Goal: Transaction & Acquisition: Purchase product/service

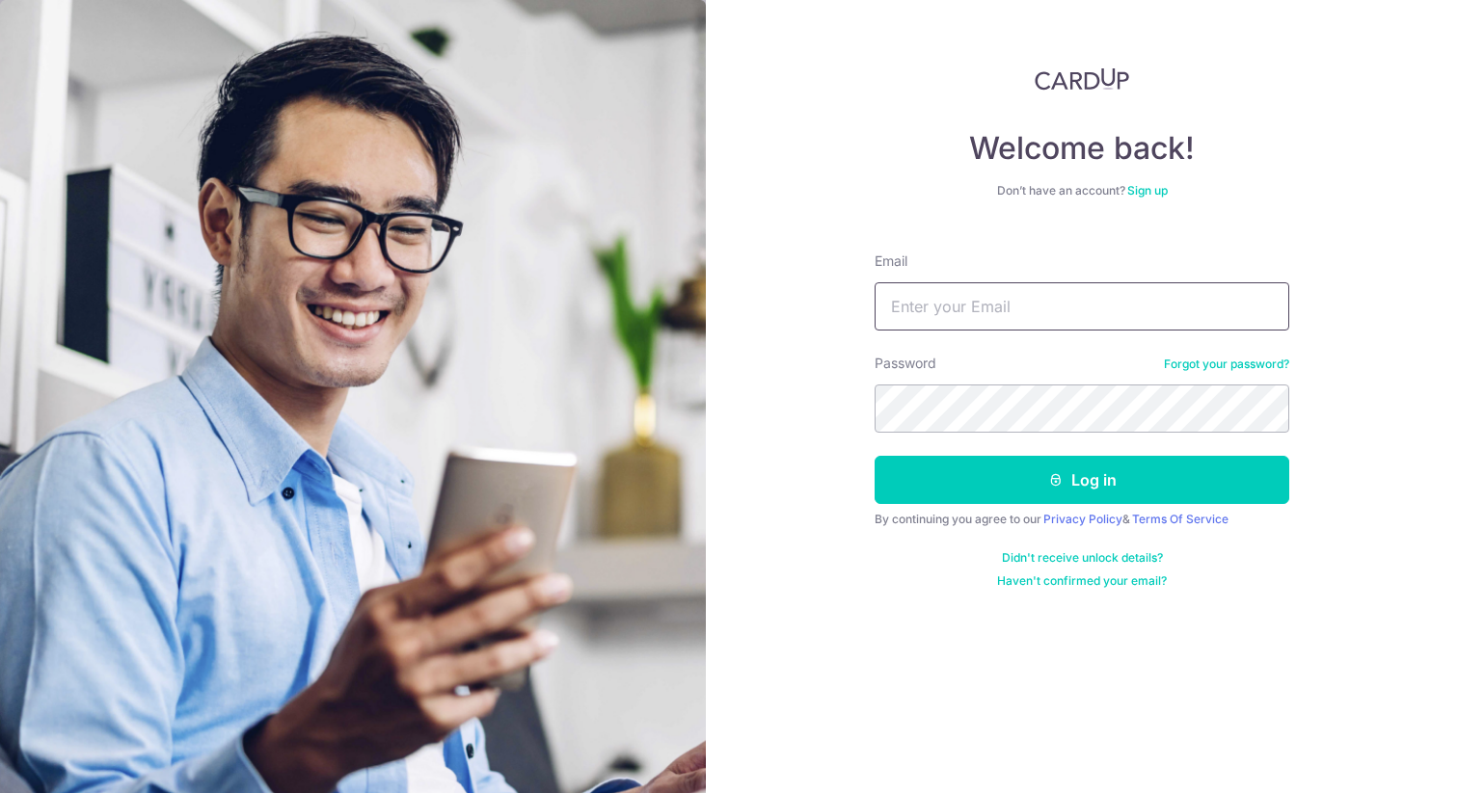
click at [967, 322] on input "Email" at bounding box center [1081, 306] width 415 height 48
type input "jeninseow.92@gmail.com"
click at [874, 456] on button "Log in" at bounding box center [1081, 480] width 415 height 48
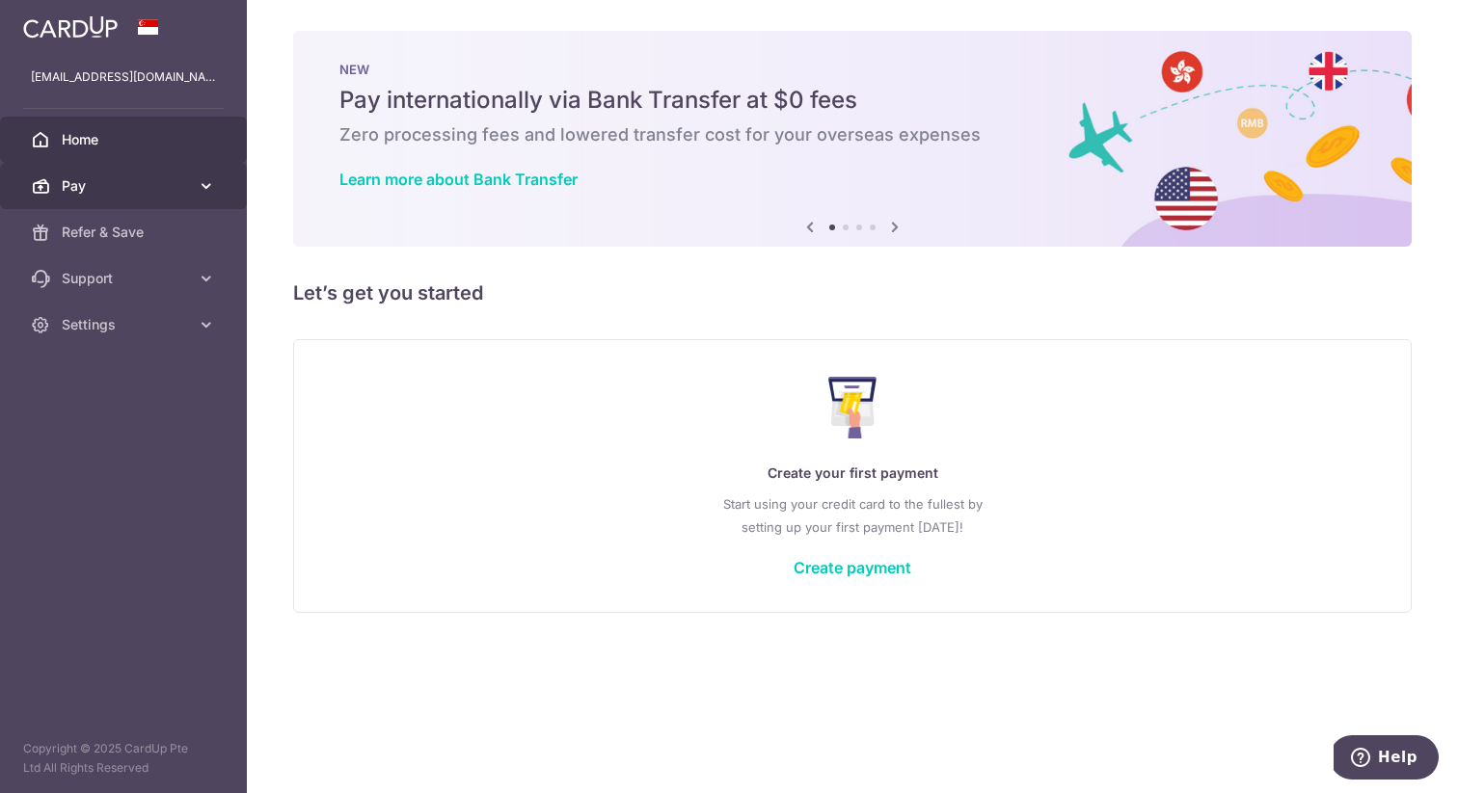
click at [71, 198] on link "Pay" at bounding box center [123, 186] width 247 height 46
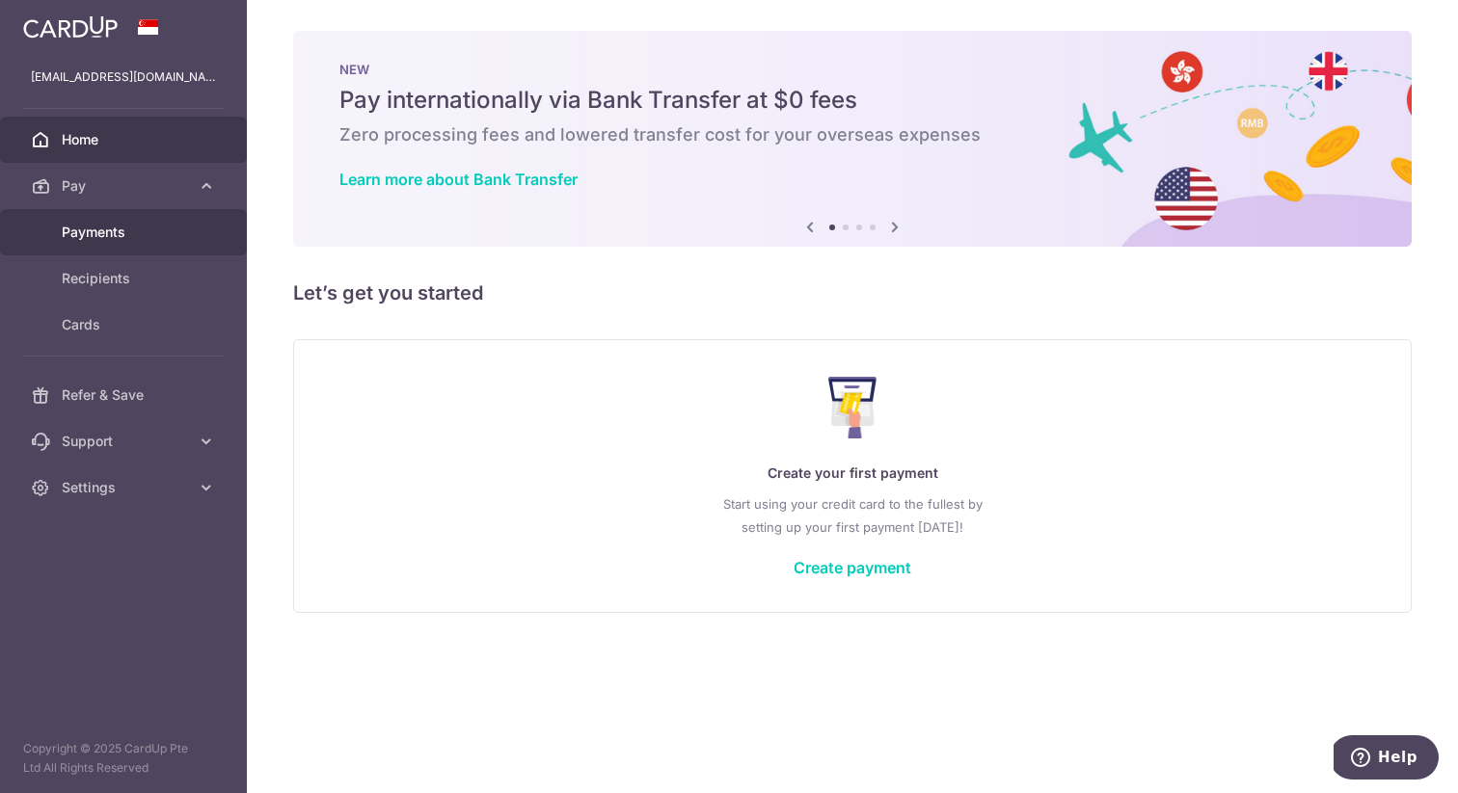
click at [81, 235] on span "Payments" at bounding box center [125, 232] width 127 height 19
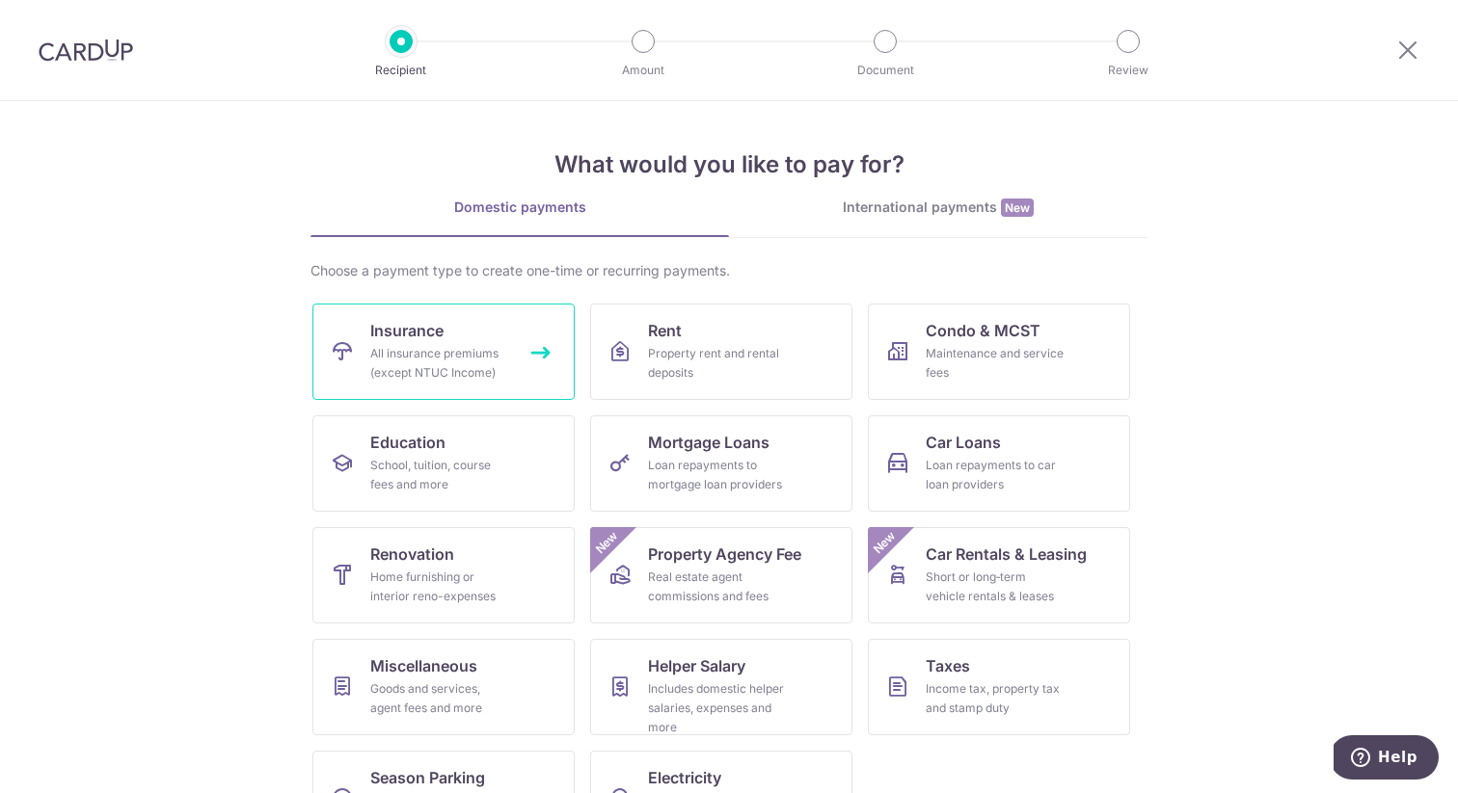
click at [439, 357] on div "All insurance premiums (except NTUC Income)" at bounding box center [439, 363] width 139 height 39
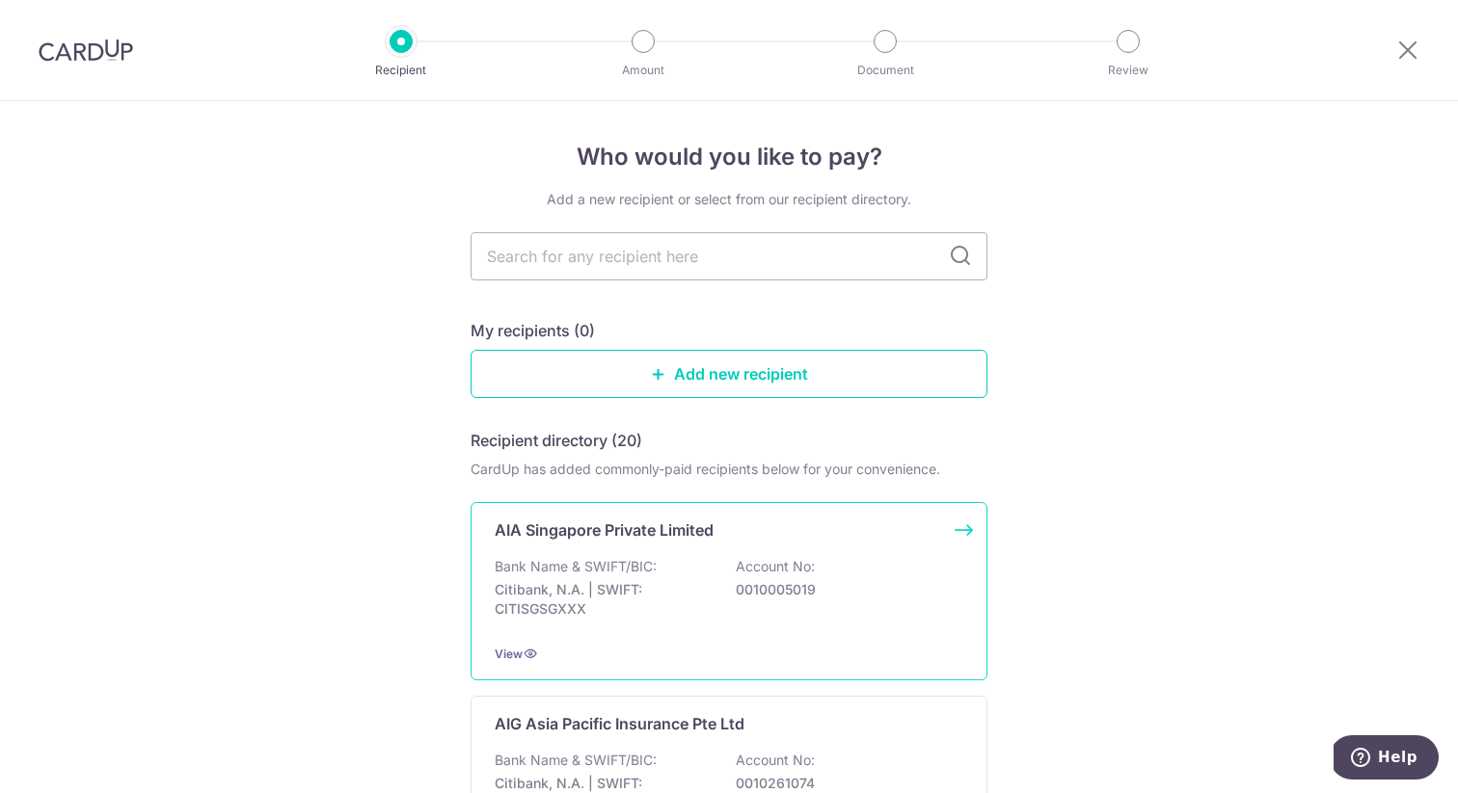
click at [602, 533] on p "AIA Singapore Private Limited" at bounding box center [604, 530] width 219 height 23
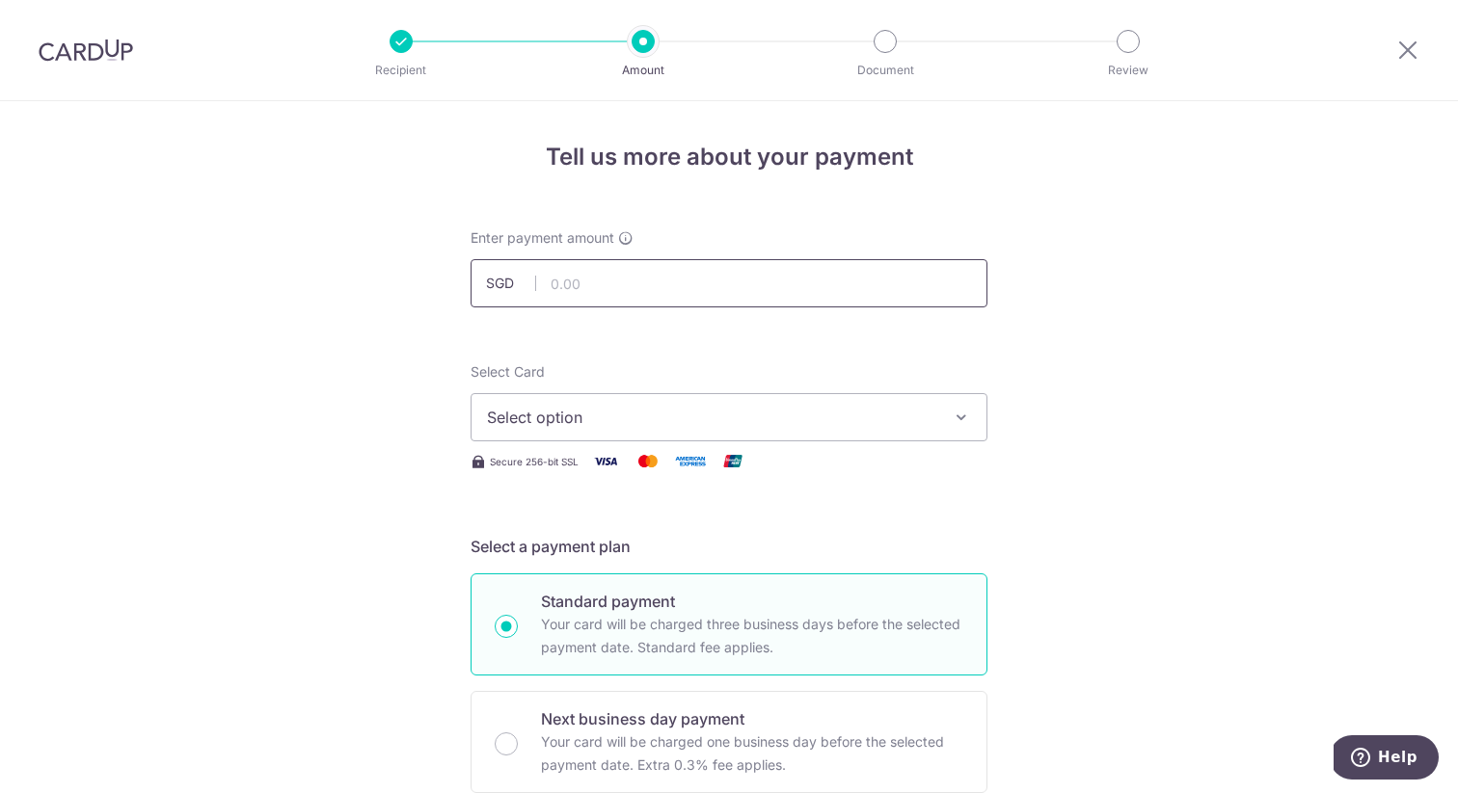
click at [605, 287] on input "text" at bounding box center [728, 283] width 517 height 48
type input "4,336.15"
click at [636, 413] on span "Select option" at bounding box center [711, 417] width 449 height 23
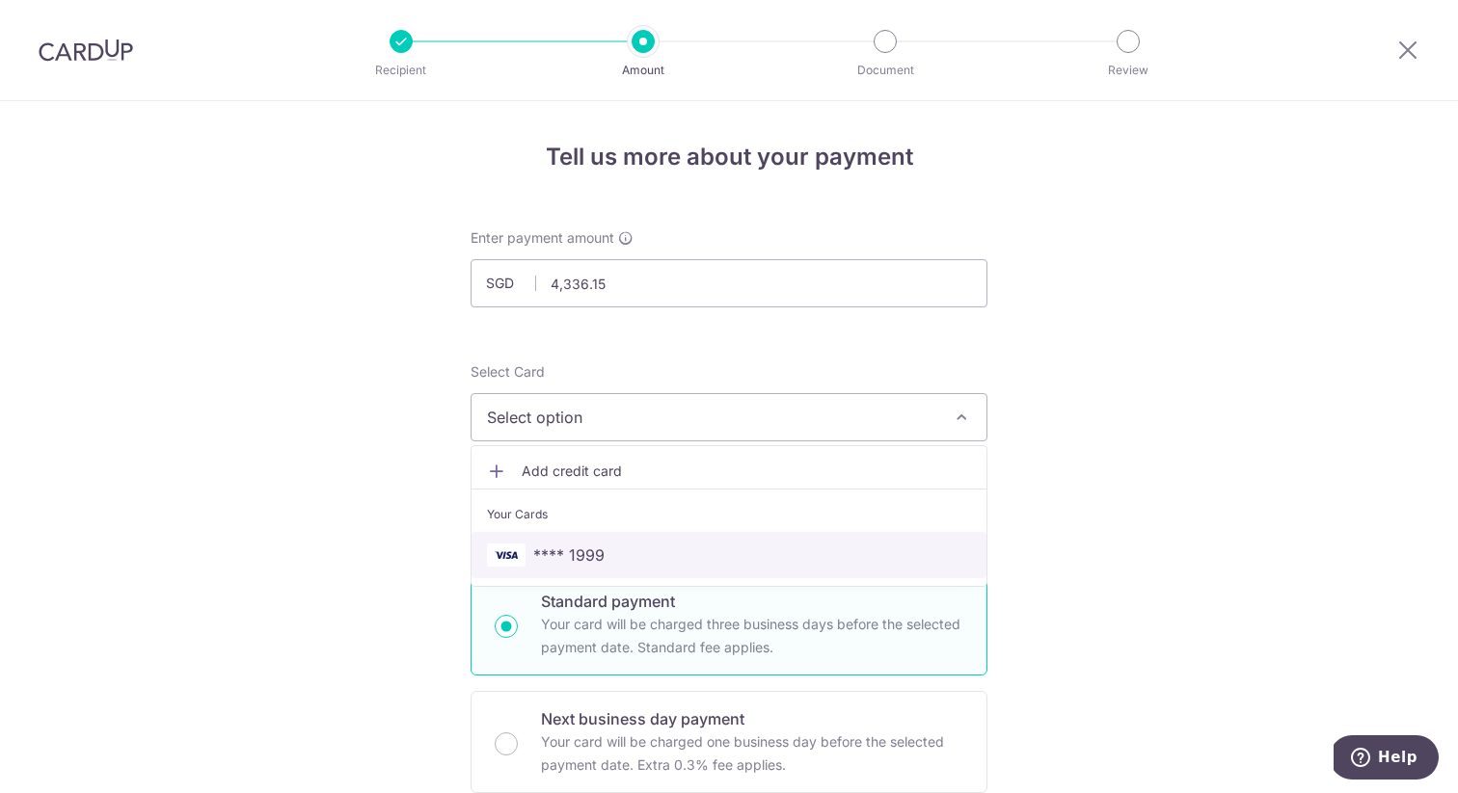
click at [580, 554] on span "**** 1999" at bounding box center [568, 555] width 71 height 23
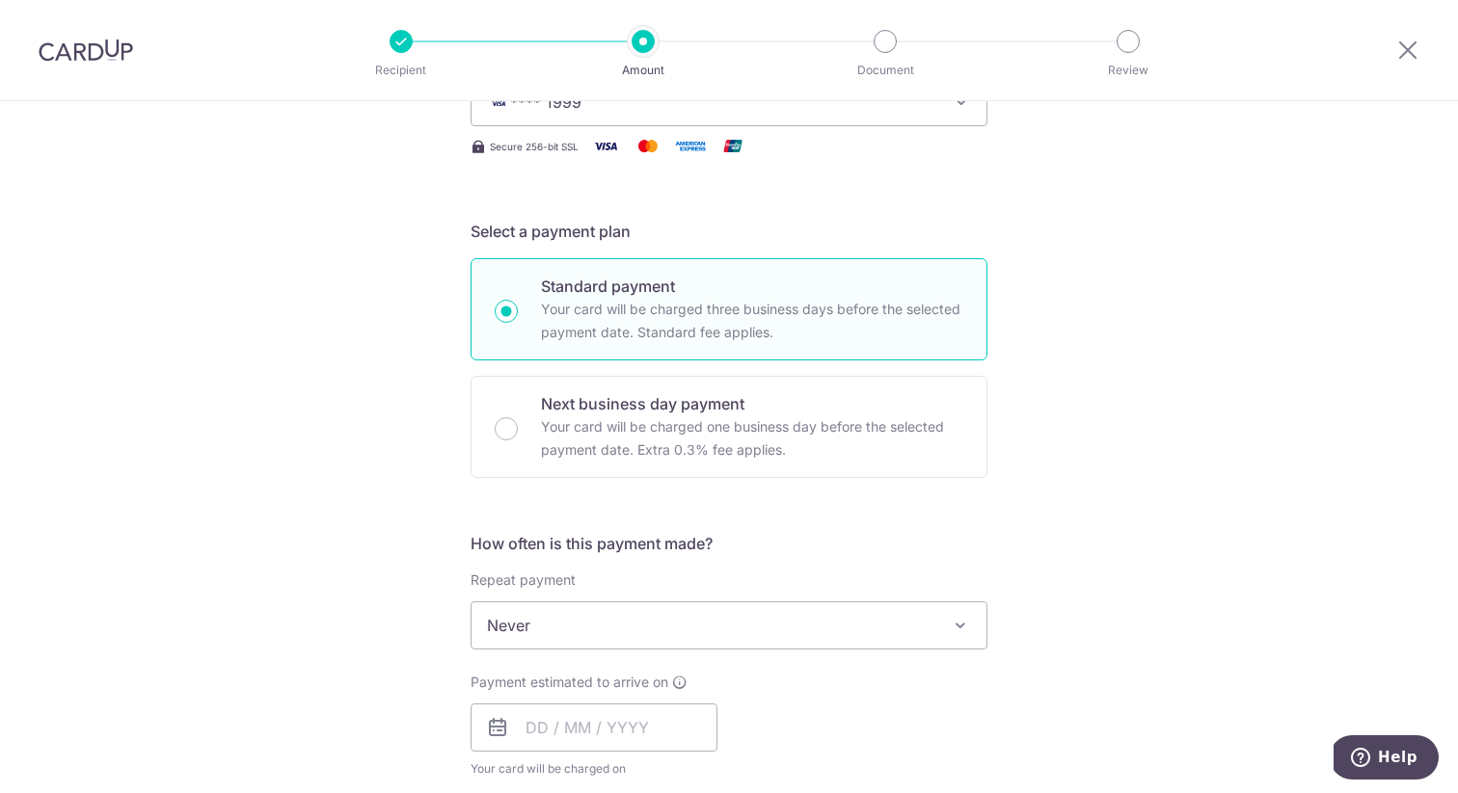
scroll to position [601, 0]
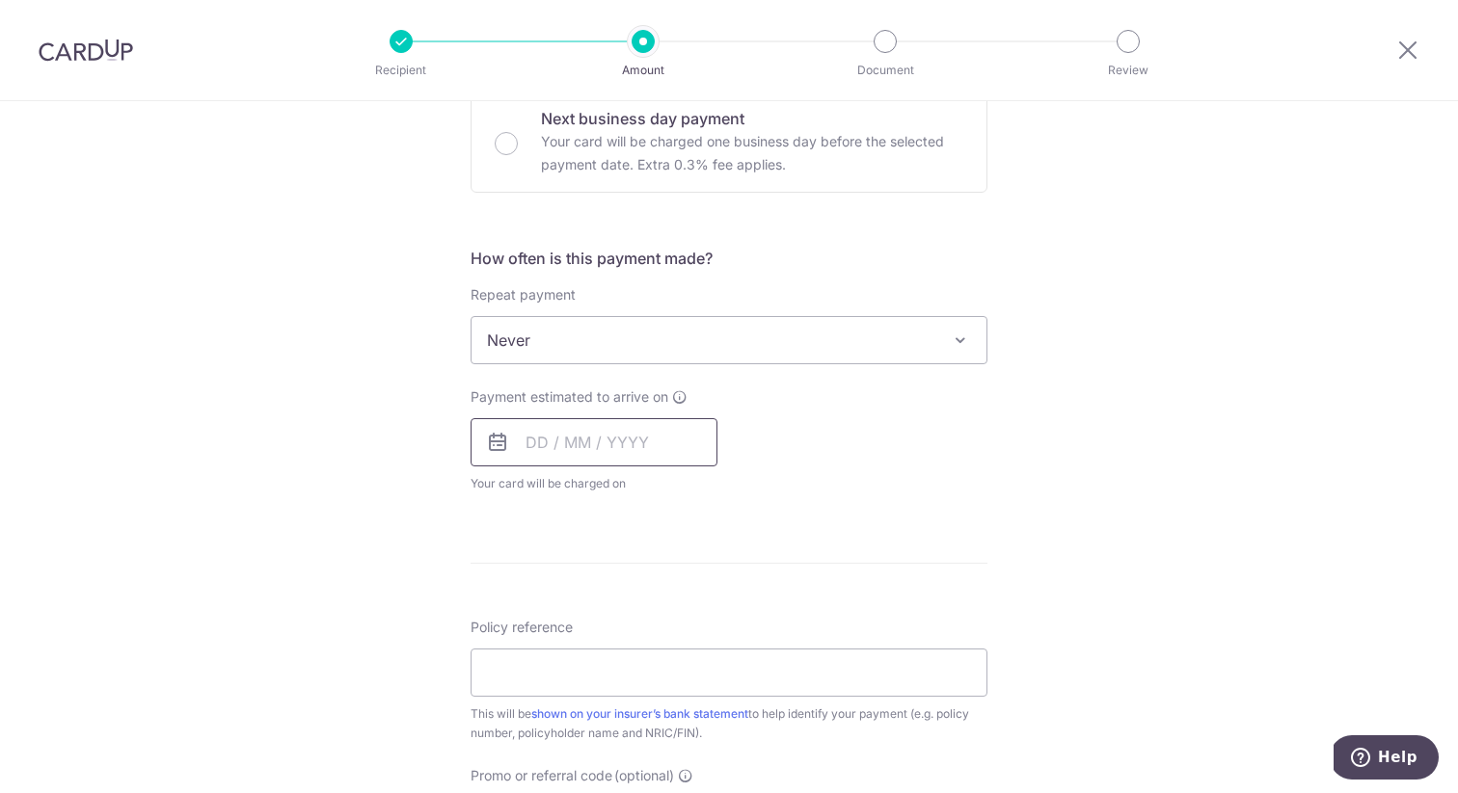
click at [570, 443] on input "text" at bounding box center [593, 442] width 247 height 48
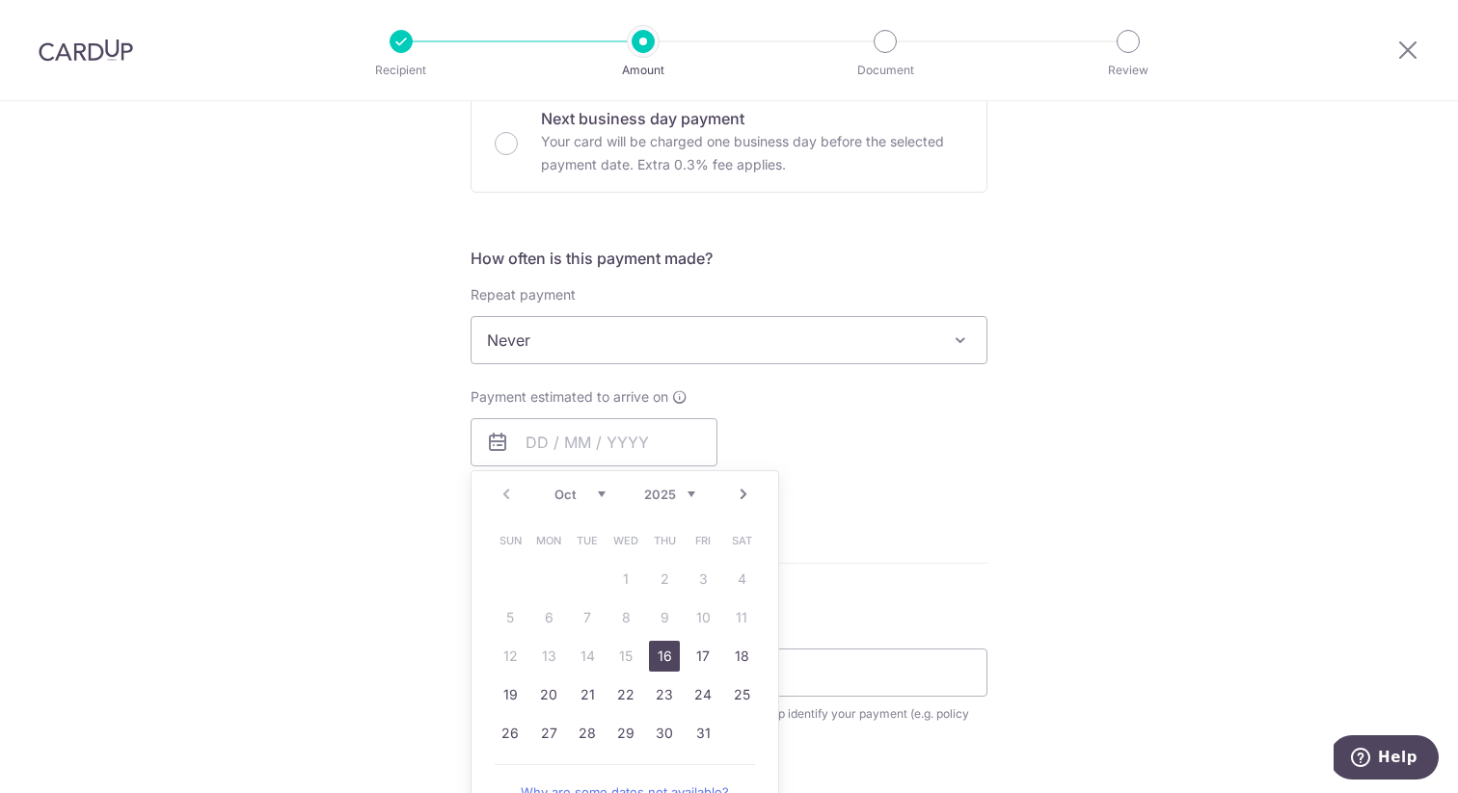
click at [657, 659] on link "16" at bounding box center [664, 656] width 31 height 31
type input "[DATE]"
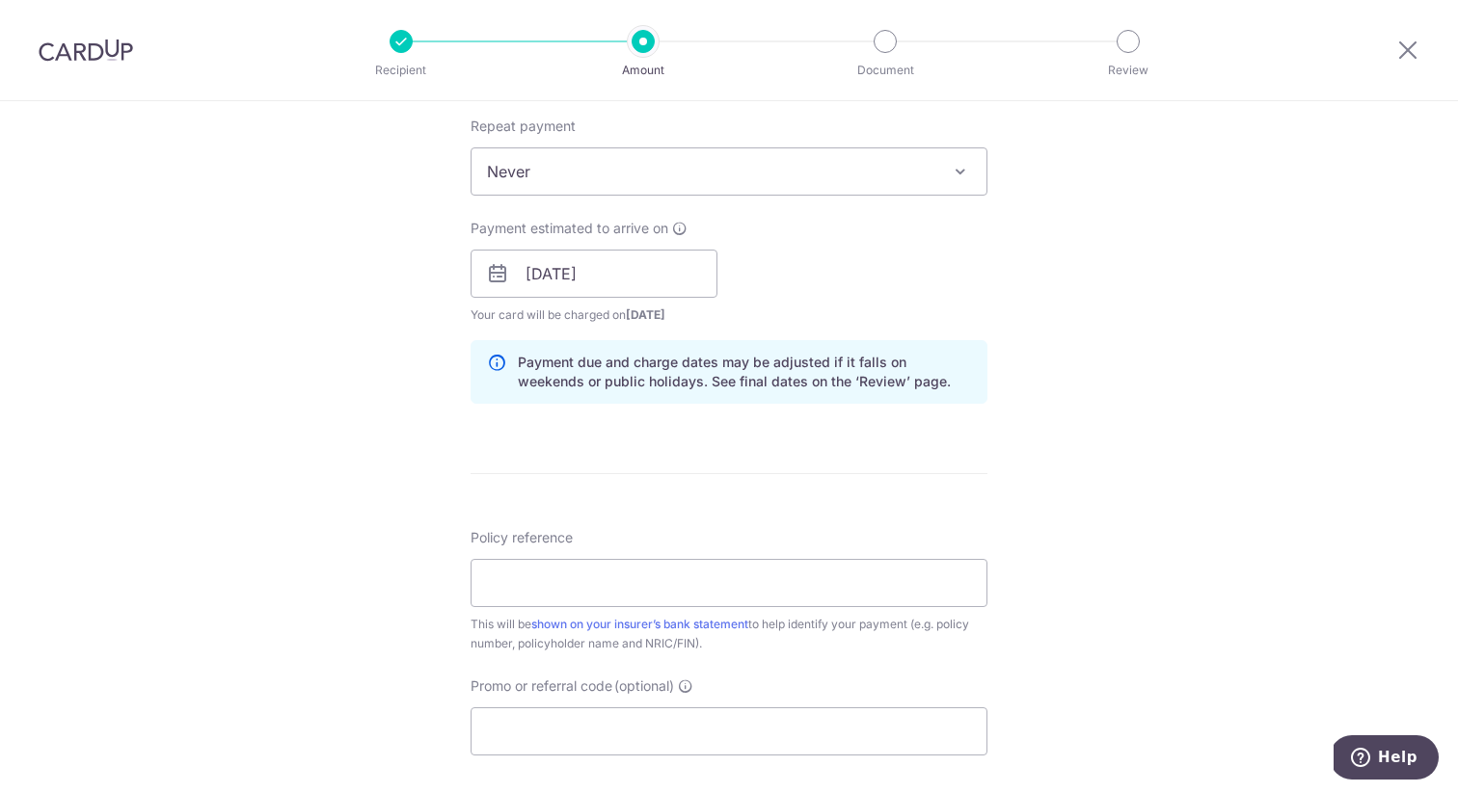
scroll to position [772, 0]
click at [630, 602] on input "Policy reference" at bounding box center [728, 580] width 517 height 48
paste input "U128397666"
type input "U128397666"
click at [565, 736] on input "Promo or referral code (optional)" at bounding box center [728, 729] width 517 height 48
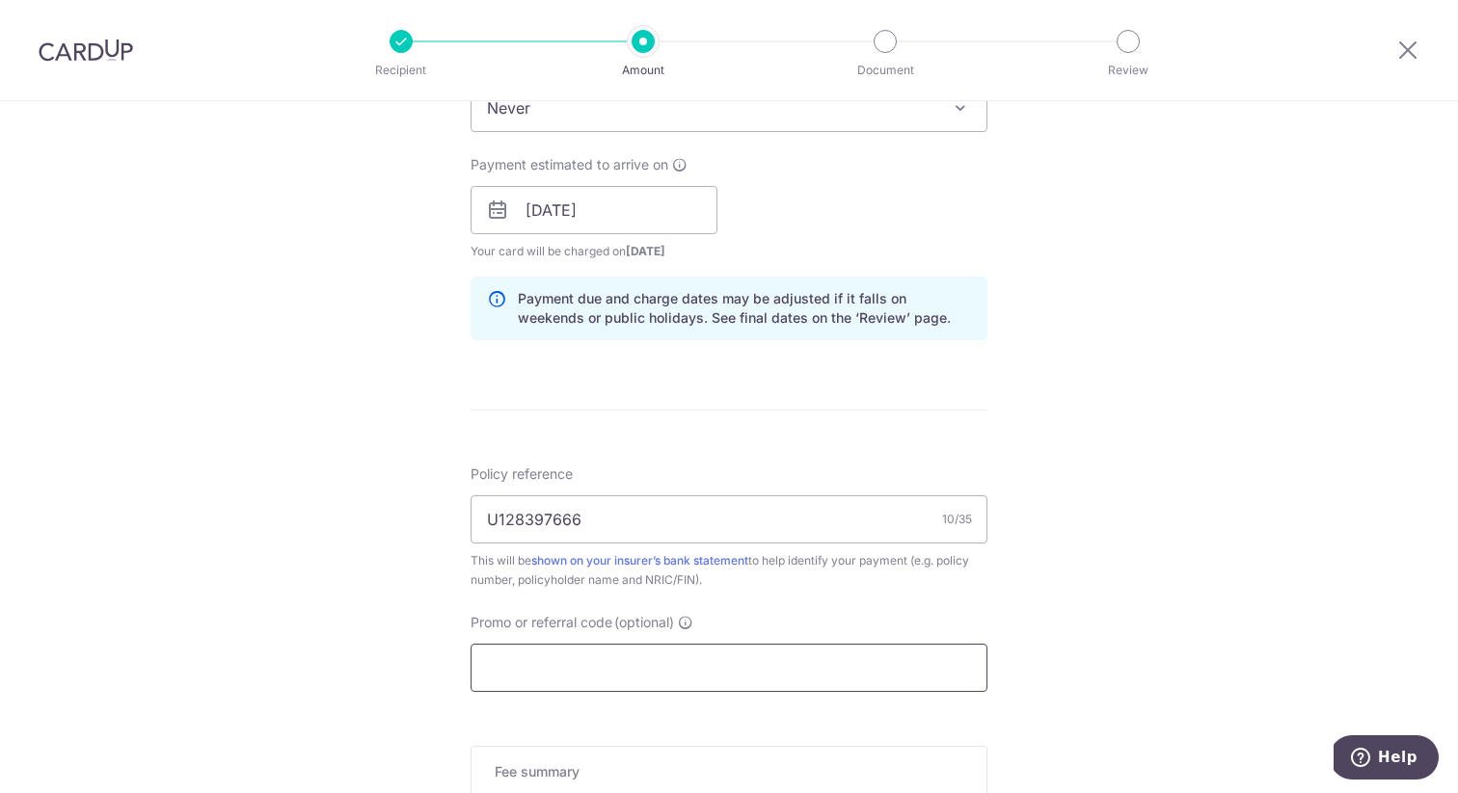
scroll to position [844, 0]
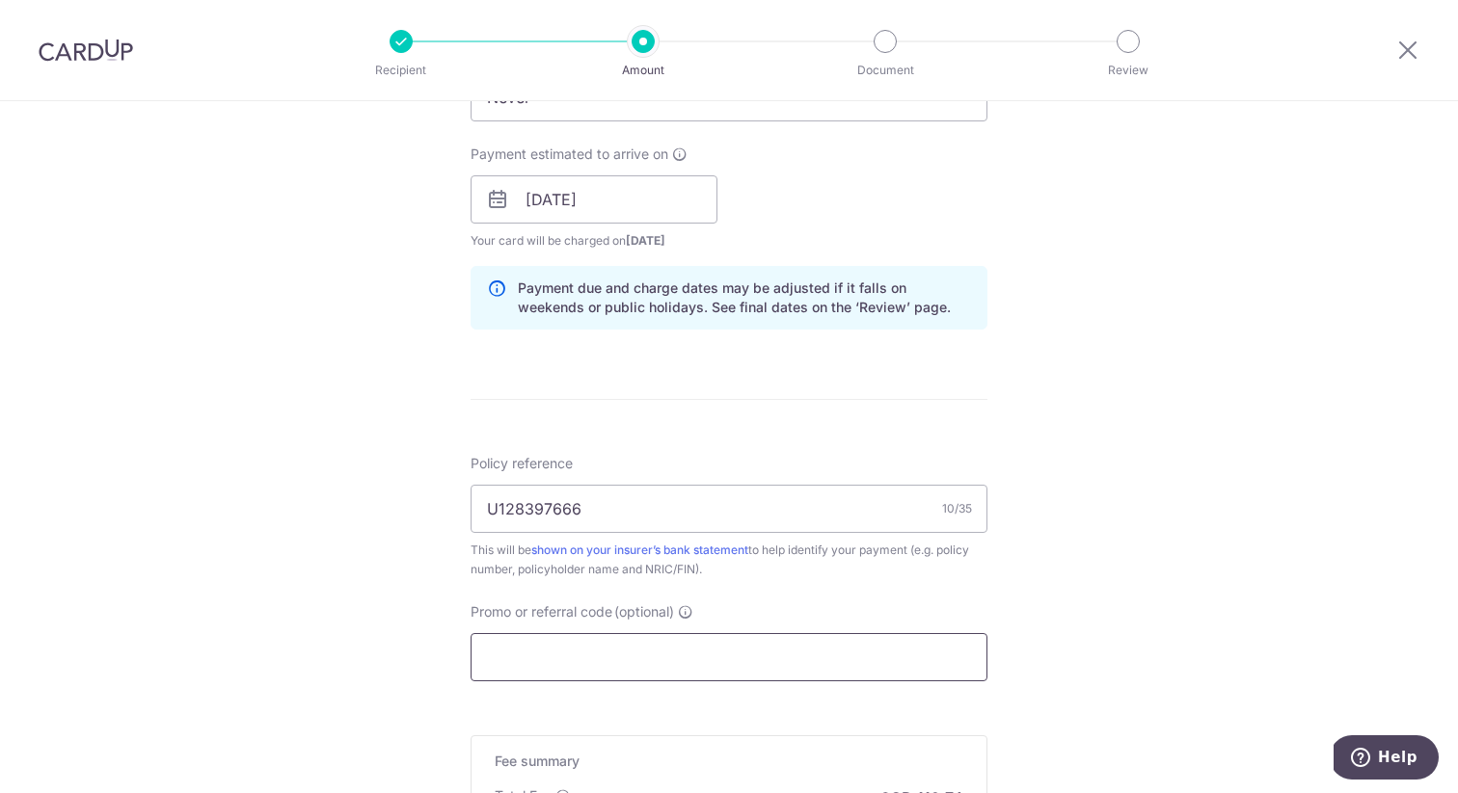
paste input "[PERSON_NAME]"
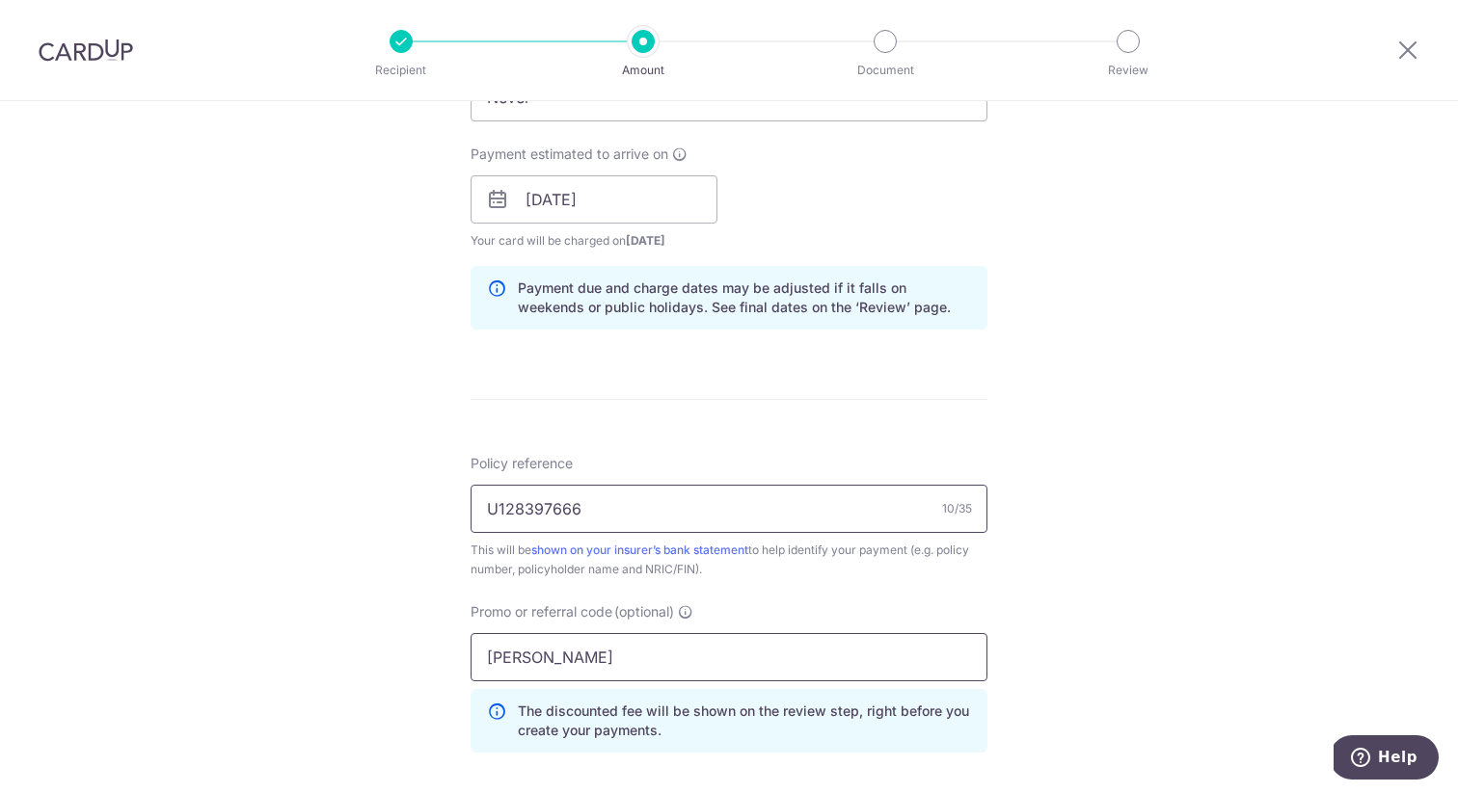
type input "[PERSON_NAME]"
click at [567, 507] on input "U128397666" at bounding box center [728, 509] width 517 height 48
paste input "[PERSON_NAME]"
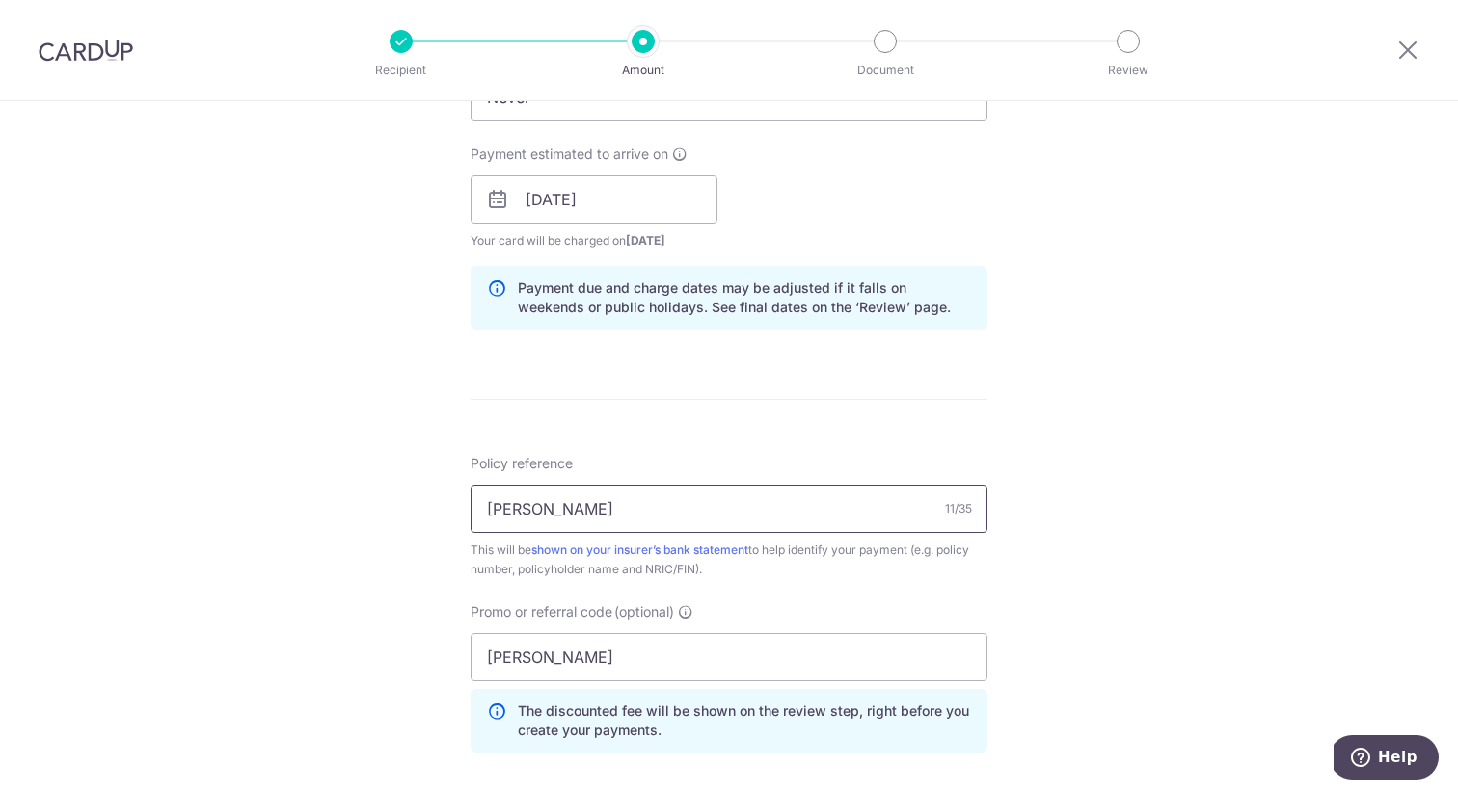
click at [588, 531] on input "[PERSON_NAME]" at bounding box center [728, 509] width 517 height 48
click at [586, 522] on input "[PERSON_NAME]" at bounding box center [728, 509] width 517 height 48
paste input "U126710041"
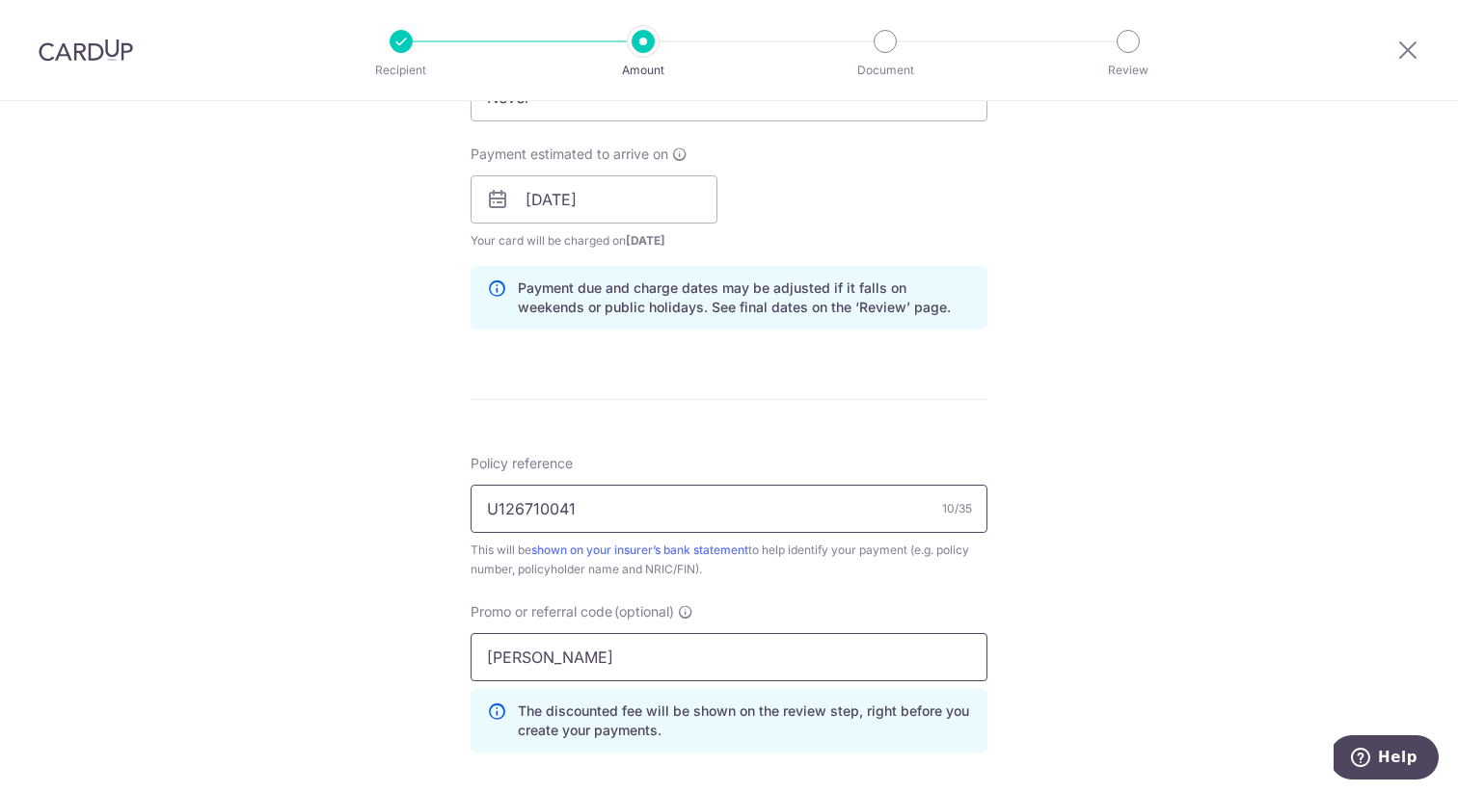
type input "U126710041"
click at [570, 642] on input "[PERSON_NAME]" at bounding box center [728, 657] width 517 height 48
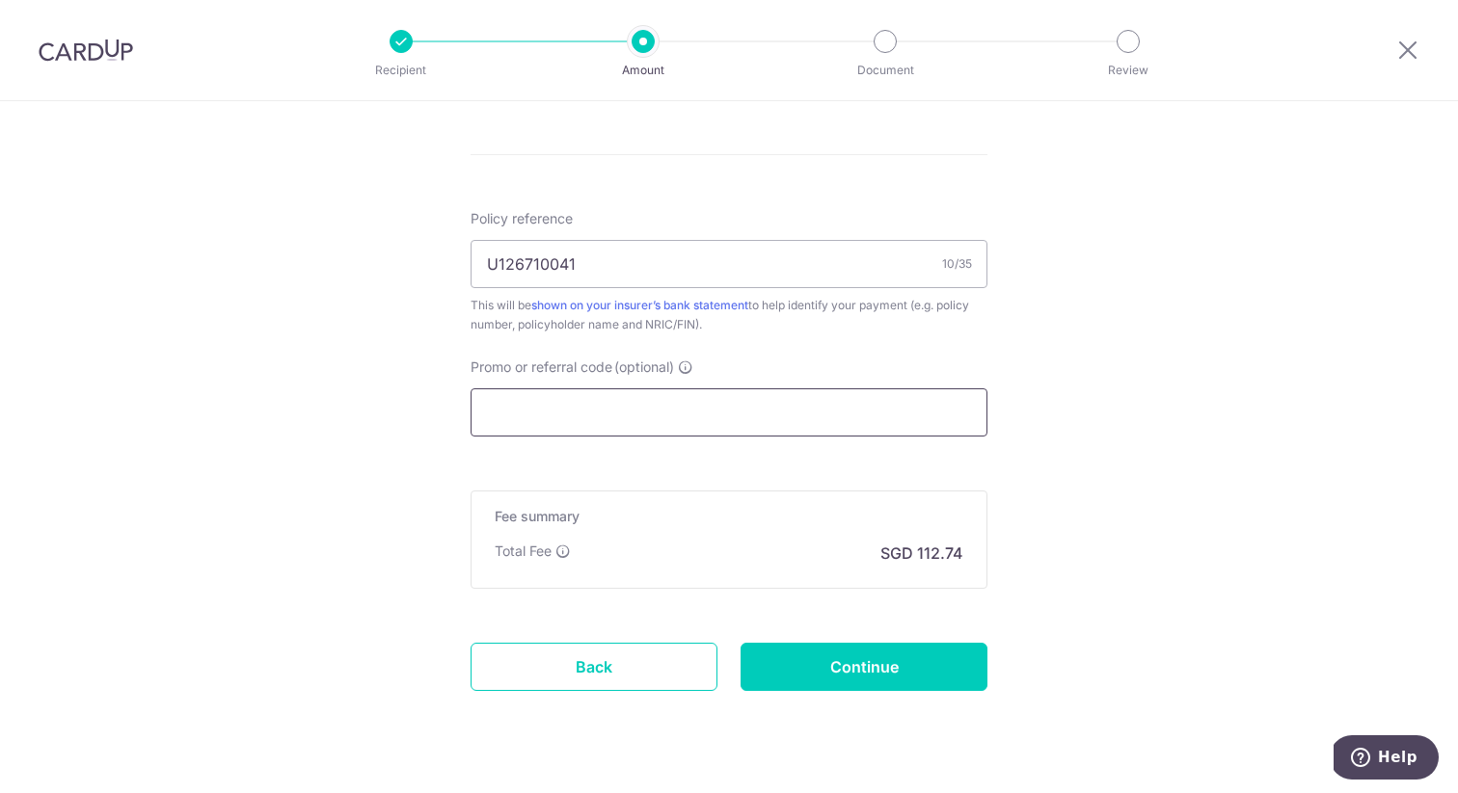
scroll to position [1089, 0]
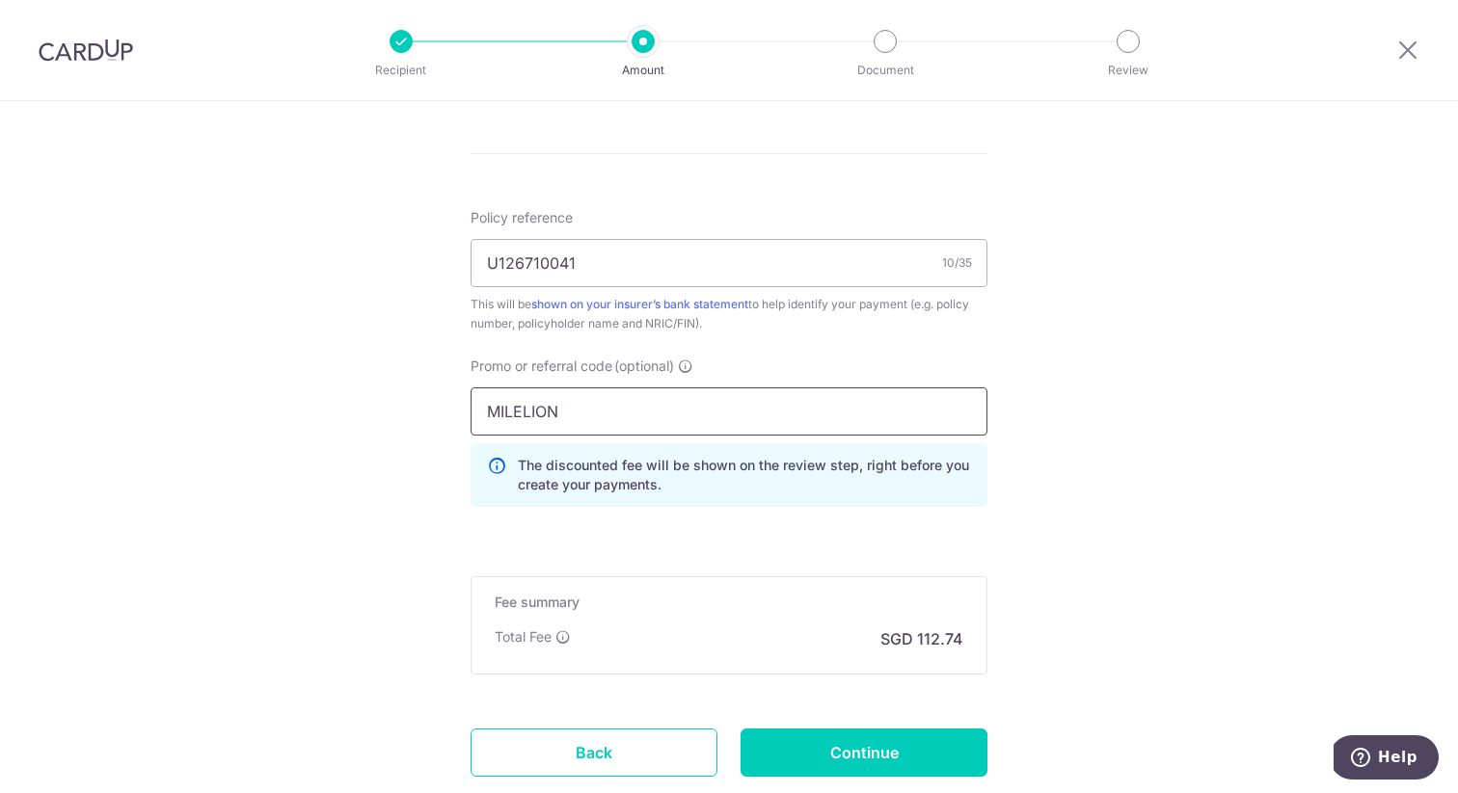
type input "MILELION"
click at [902, 761] on input "Continue" at bounding box center [863, 753] width 247 height 48
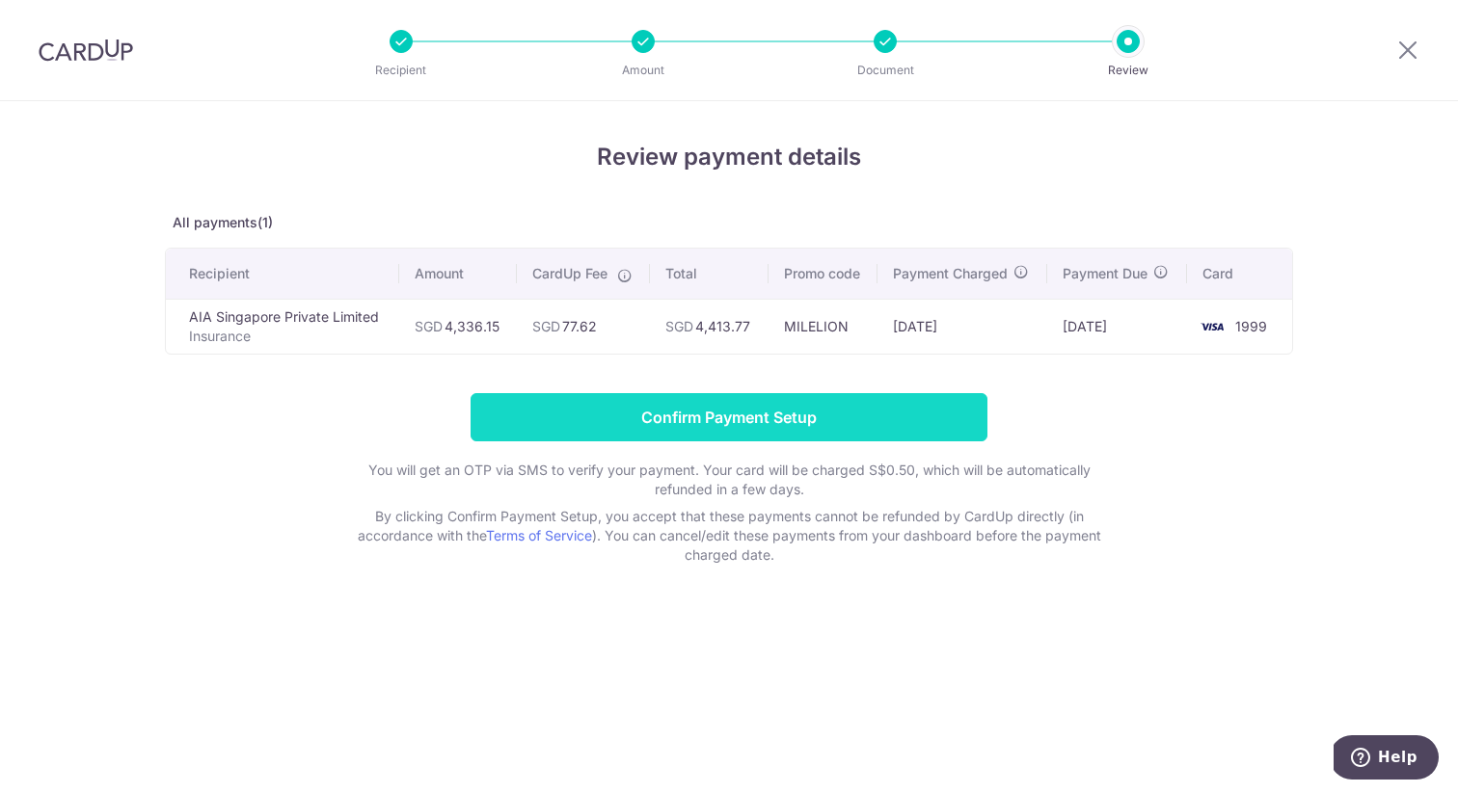
click at [851, 431] on input "Confirm Payment Setup" at bounding box center [728, 417] width 517 height 48
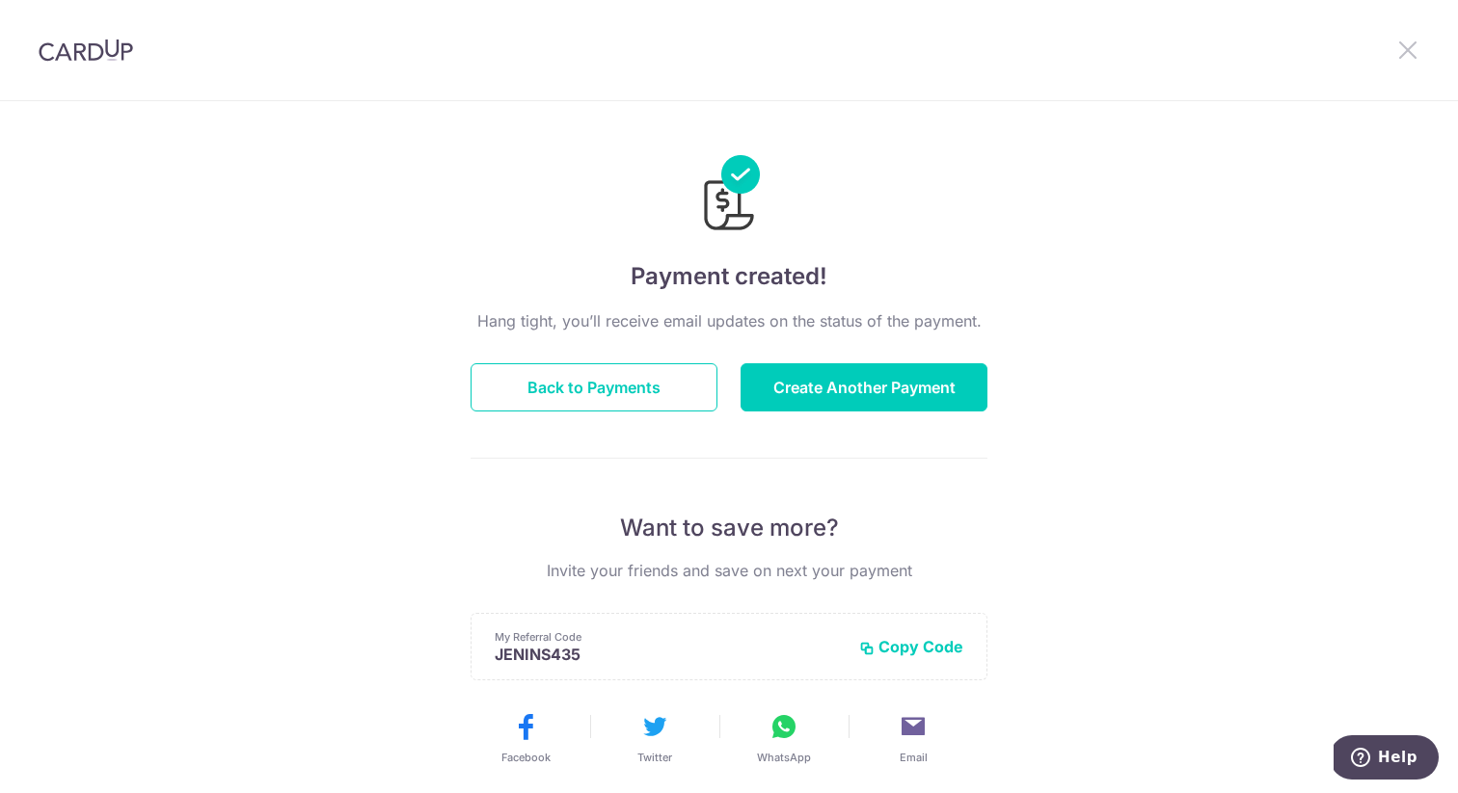
click at [1410, 44] on icon at bounding box center [1407, 50] width 23 height 24
